Goal: Task Accomplishment & Management: Manage account settings

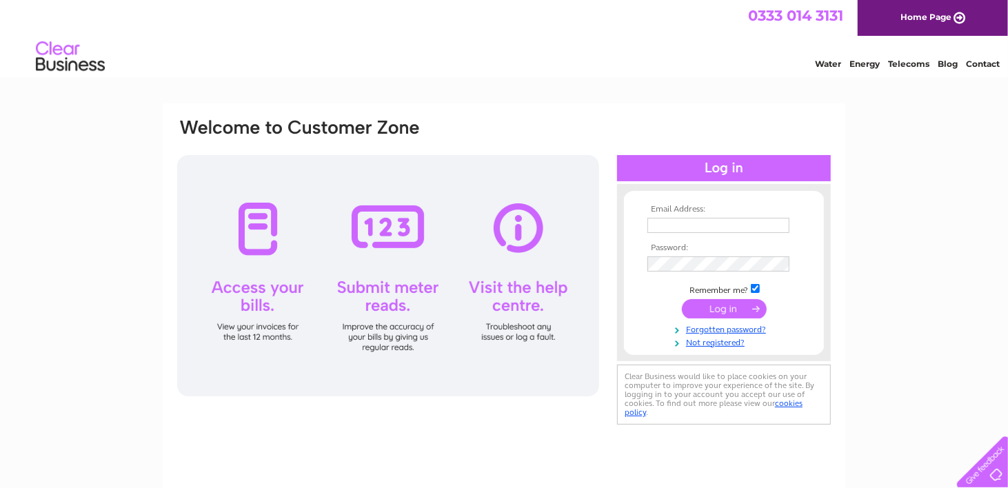
click at [666, 228] on input "text" at bounding box center [719, 225] width 142 height 15
click at [623, 298] on div "Email Address: Password:" at bounding box center [724, 273] width 214 height 150
click at [661, 223] on input "text" at bounding box center [719, 225] width 142 height 15
type input "CROWNMEATMARKET@GMAIL.COM"
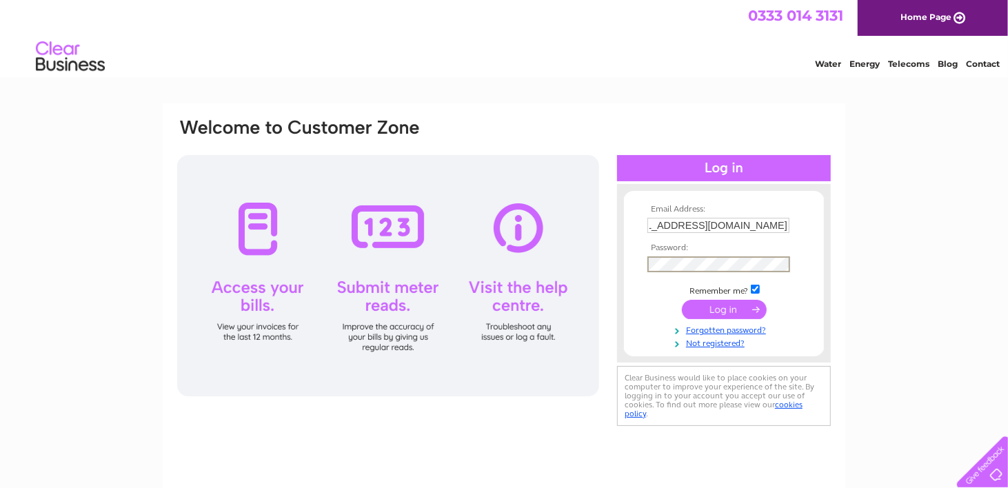
scroll to position [0, 0]
click at [735, 308] on input "submit" at bounding box center [724, 309] width 85 height 19
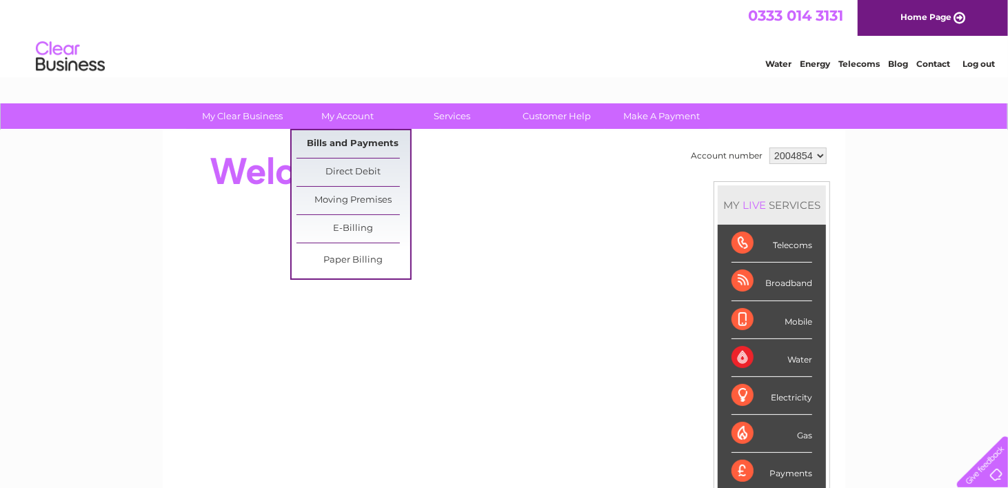
click at [328, 140] on link "Bills and Payments" at bounding box center [354, 144] width 114 height 28
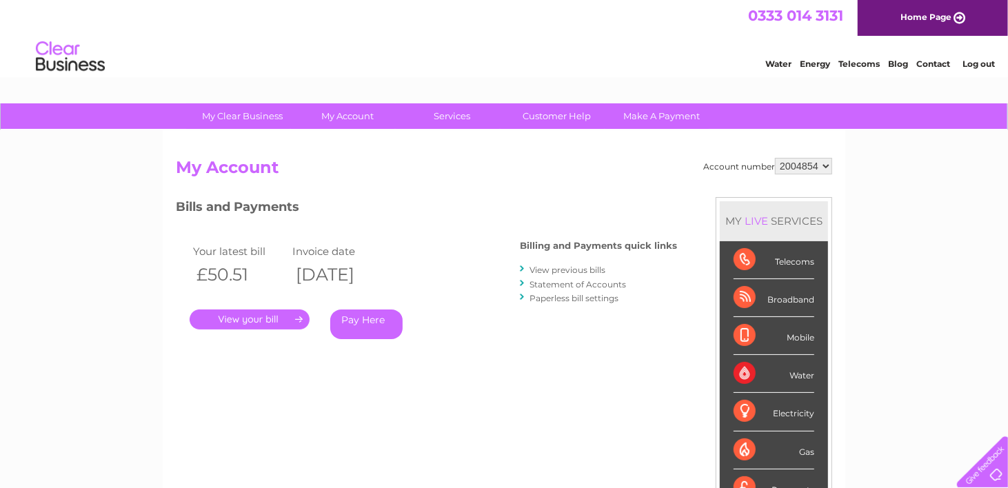
scroll to position [69, 0]
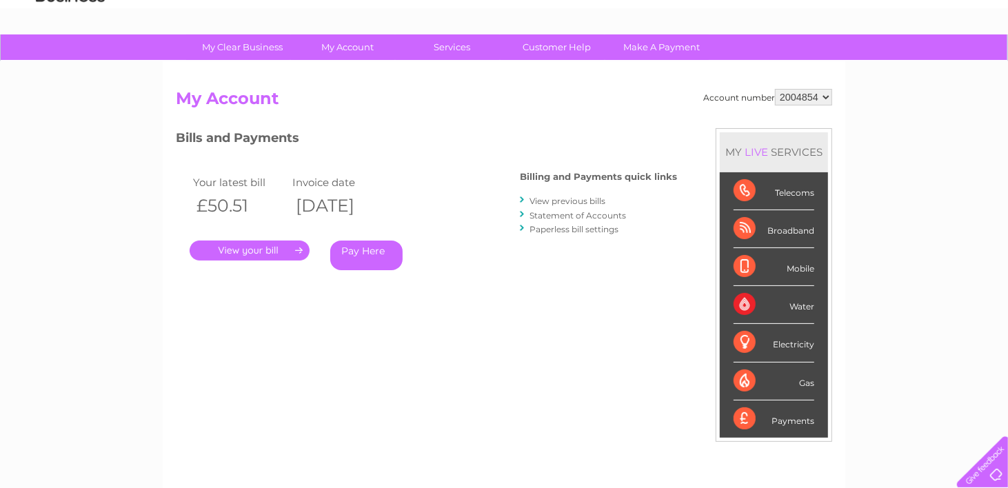
click at [295, 250] on link "." at bounding box center [250, 251] width 120 height 20
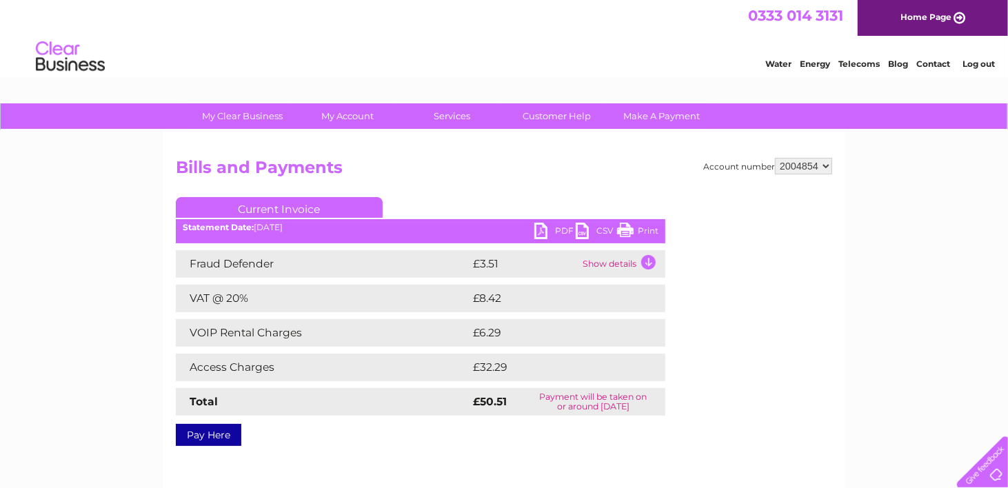
click at [560, 230] on link "PDF" at bounding box center [555, 233] width 41 height 20
click at [565, 229] on link "PDF" at bounding box center [555, 233] width 41 height 20
click at [241, 230] on b "Statement Date:" at bounding box center [218, 227] width 71 height 10
click at [363, 150] on div "Account number 2004854 Bills and Payments Current Invoice PDF CSV Print" at bounding box center [504, 323] width 683 height 386
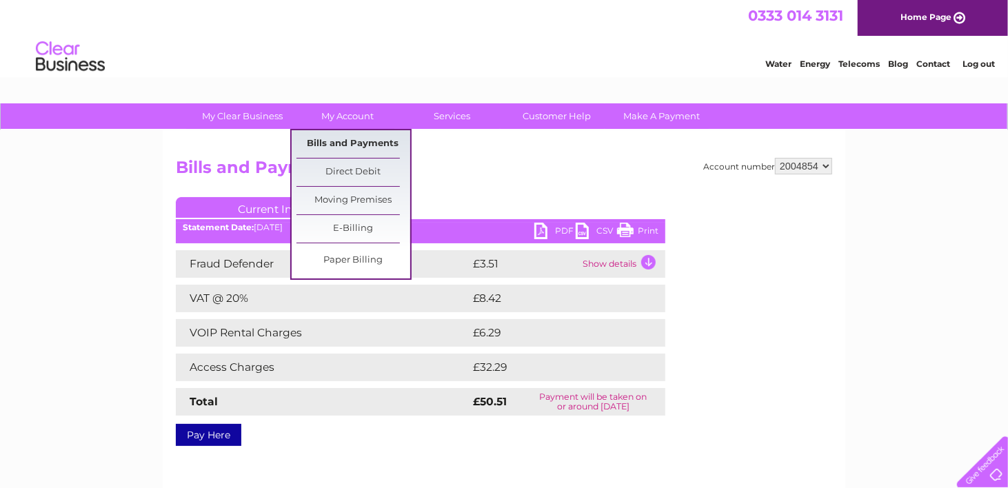
click at [347, 143] on link "Bills and Payments" at bounding box center [354, 144] width 114 height 28
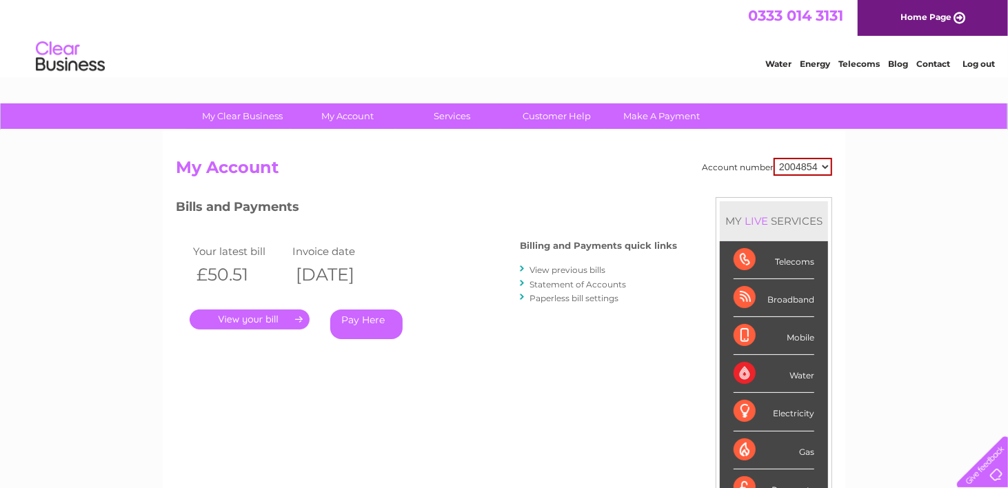
click at [575, 270] on link "View previous bills" at bounding box center [568, 270] width 76 height 10
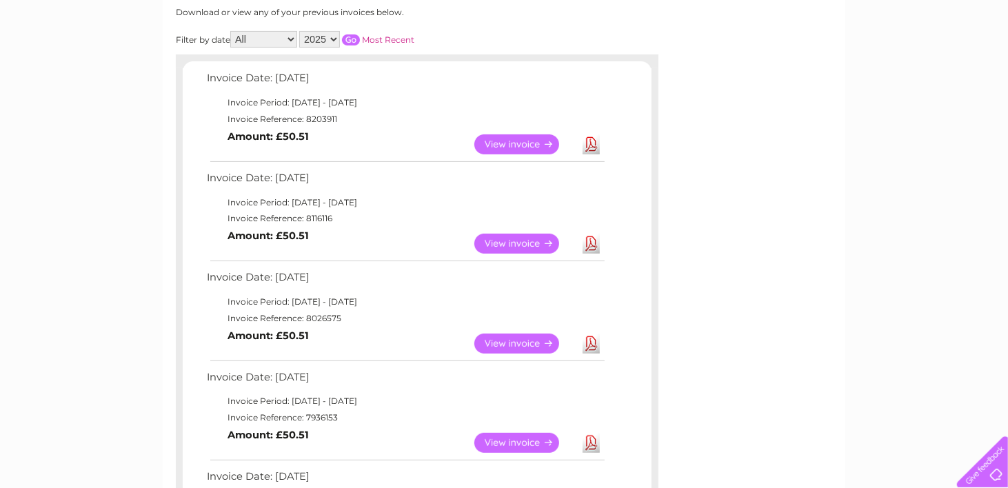
scroll to position [207, 0]
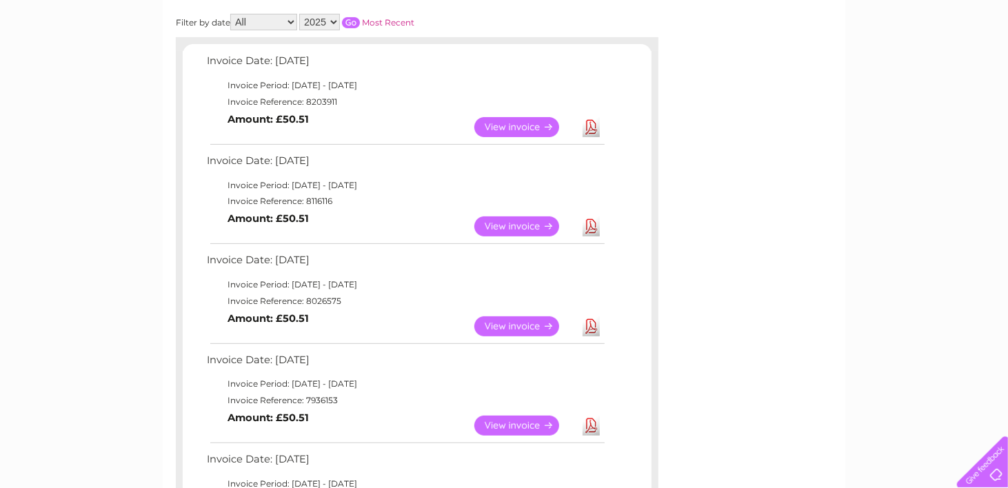
click at [510, 225] on link "View" at bounding box center [525, 227] width 101 height 20
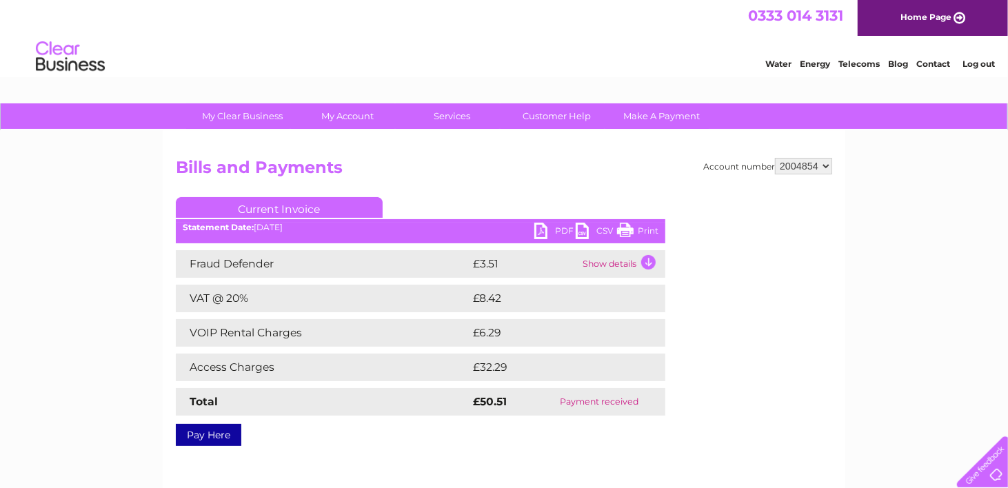
click at [561, 227] on link "PDF" at bounding box center [555, 233] width 41 height 20
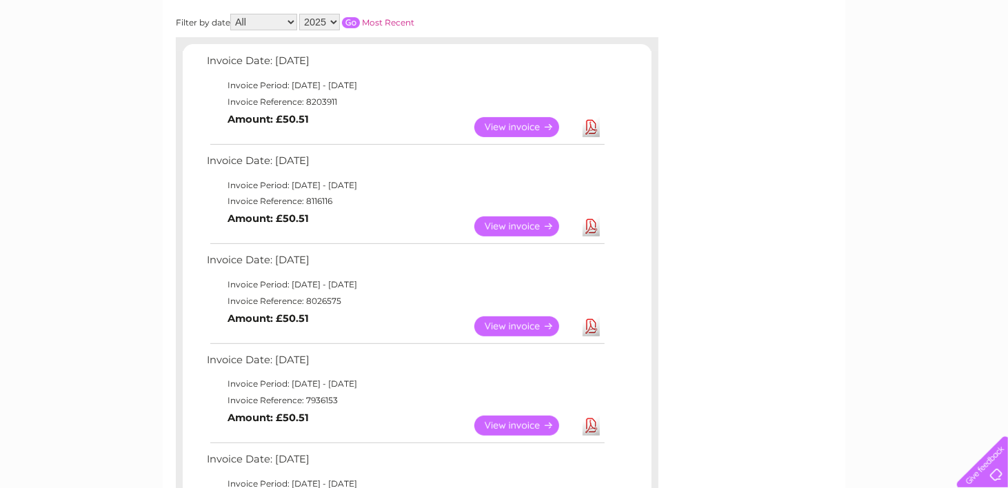
click at [525, 323] on link "View" at bounding box center [525, 327] width 101 height 20
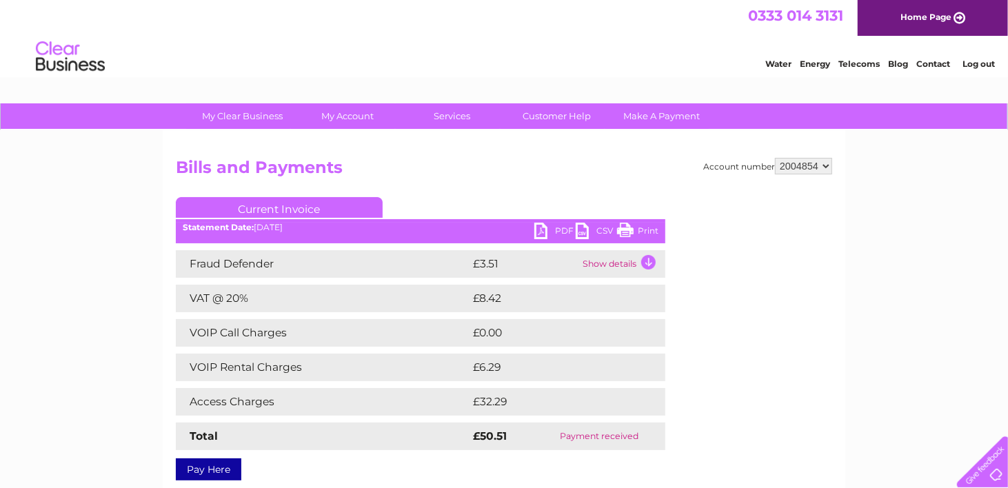
click at [561, 229] on link "PDF" at bounding box center [555, 233] width 41 height 20
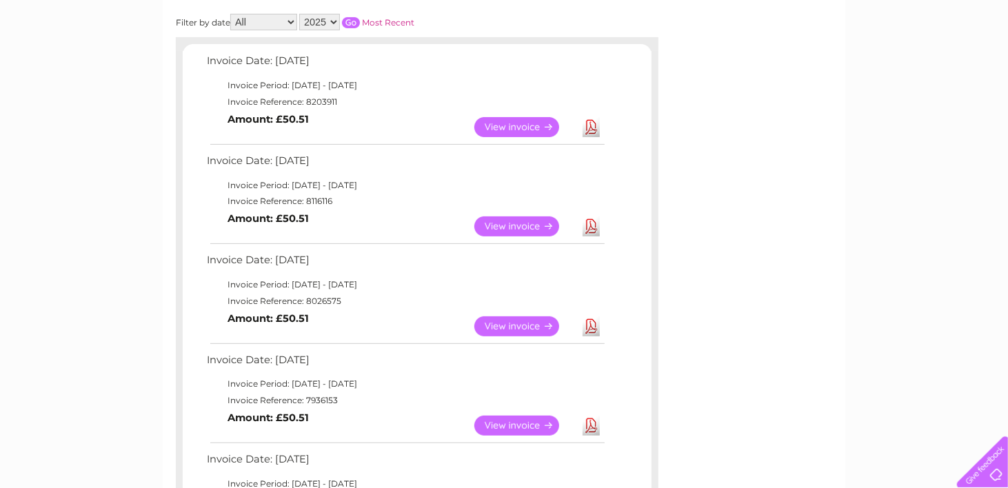
click at [512, 428] on link "View" at bounding box center [525, 426] width 101 height 20
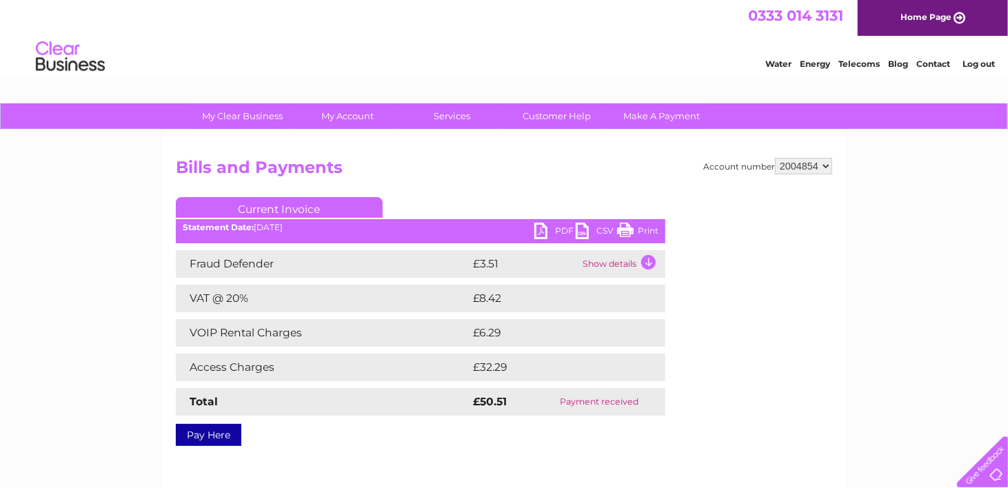
click at [555, 231] on link "PDF" at bounding box center [555, 233] width 41 height 20
click at [535, 46] on div "Water Energy Telecoms Blog Contact Log out" at bounding box center [504, 58] width 1008 height 45
